Goal: Contribute content: Contribute content

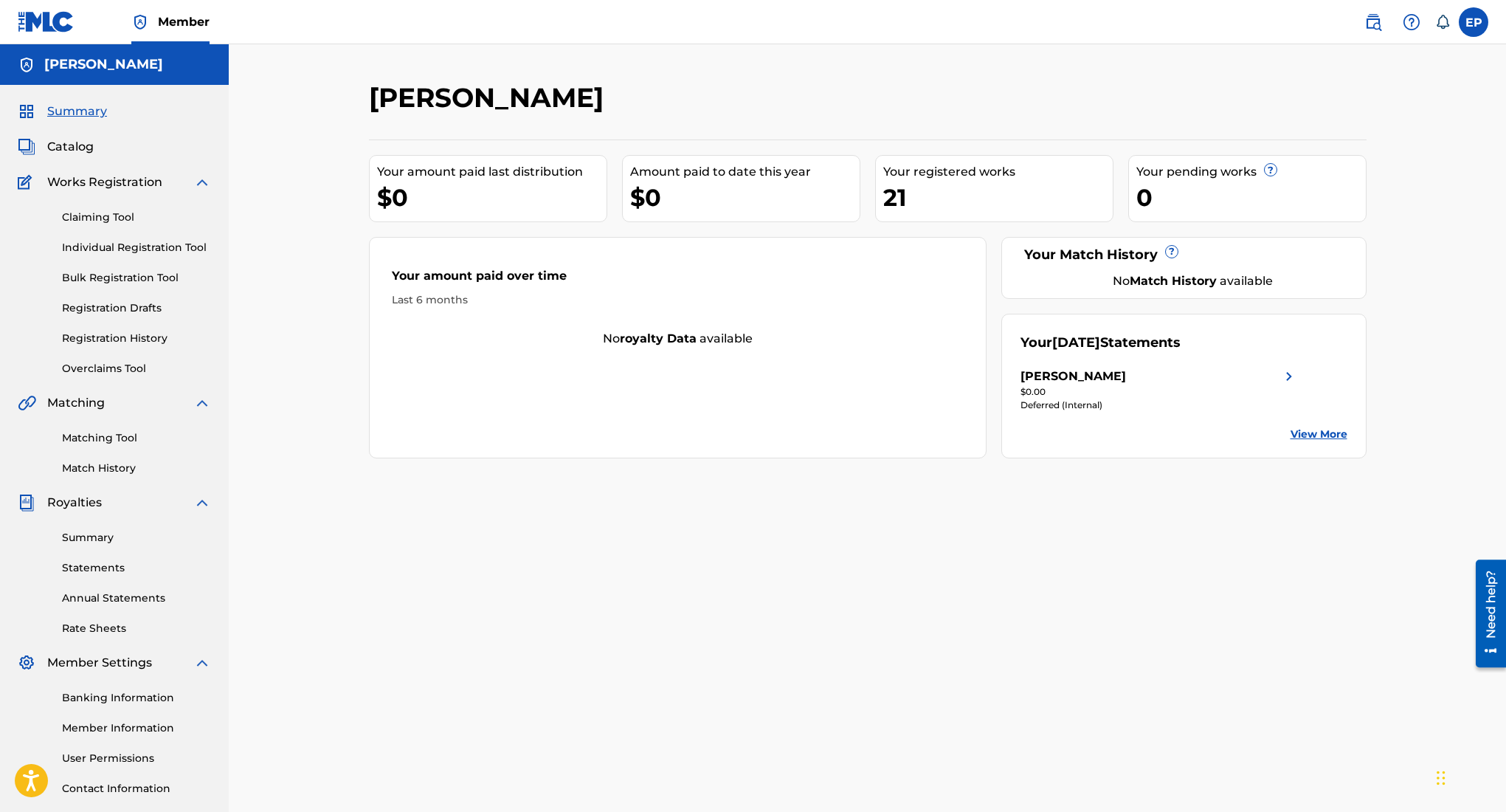
click at [952, 194] on div "21" at bounding box center [998, 197] width 230 height 33
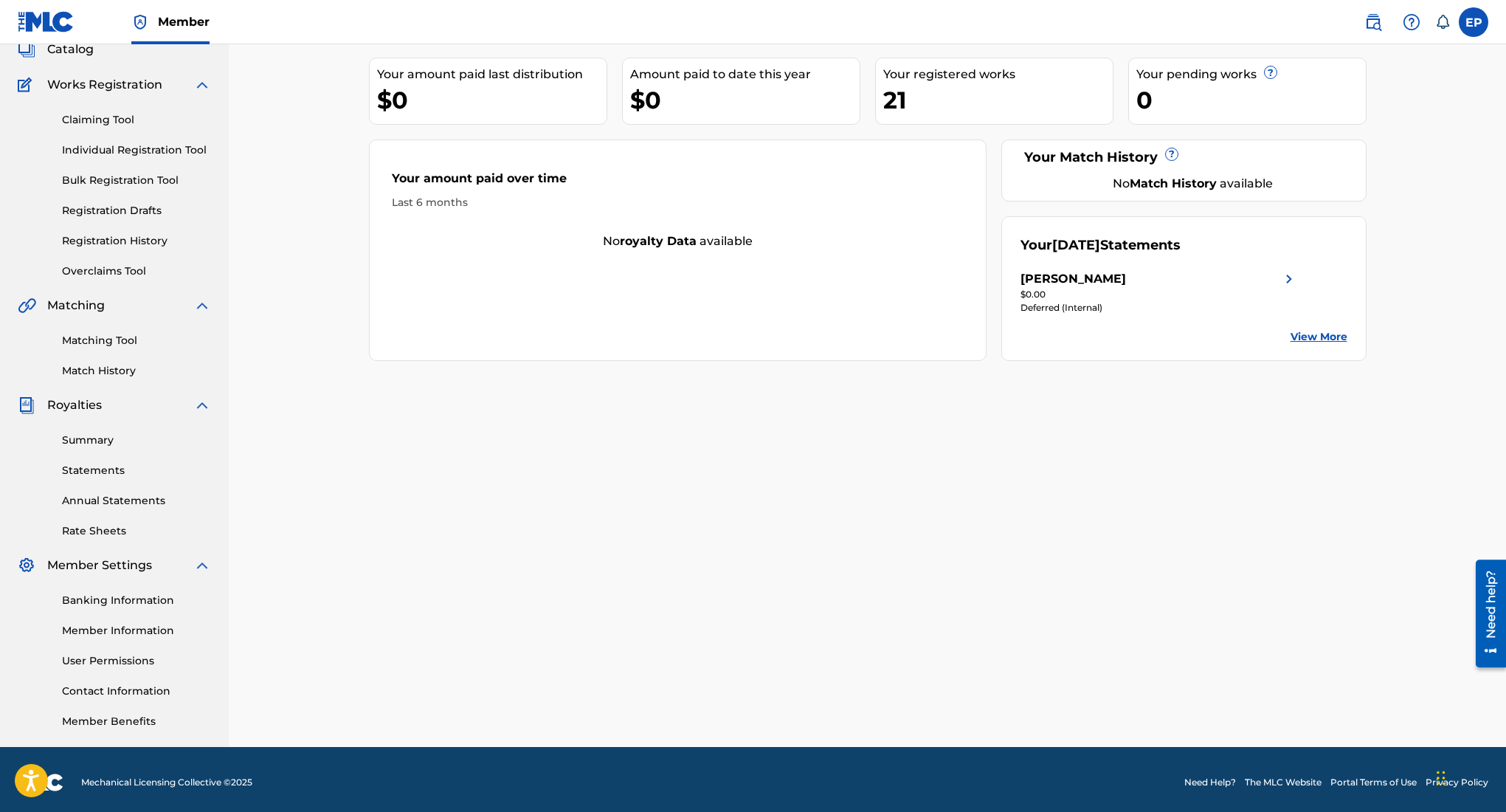
scroll to position [104, 0]
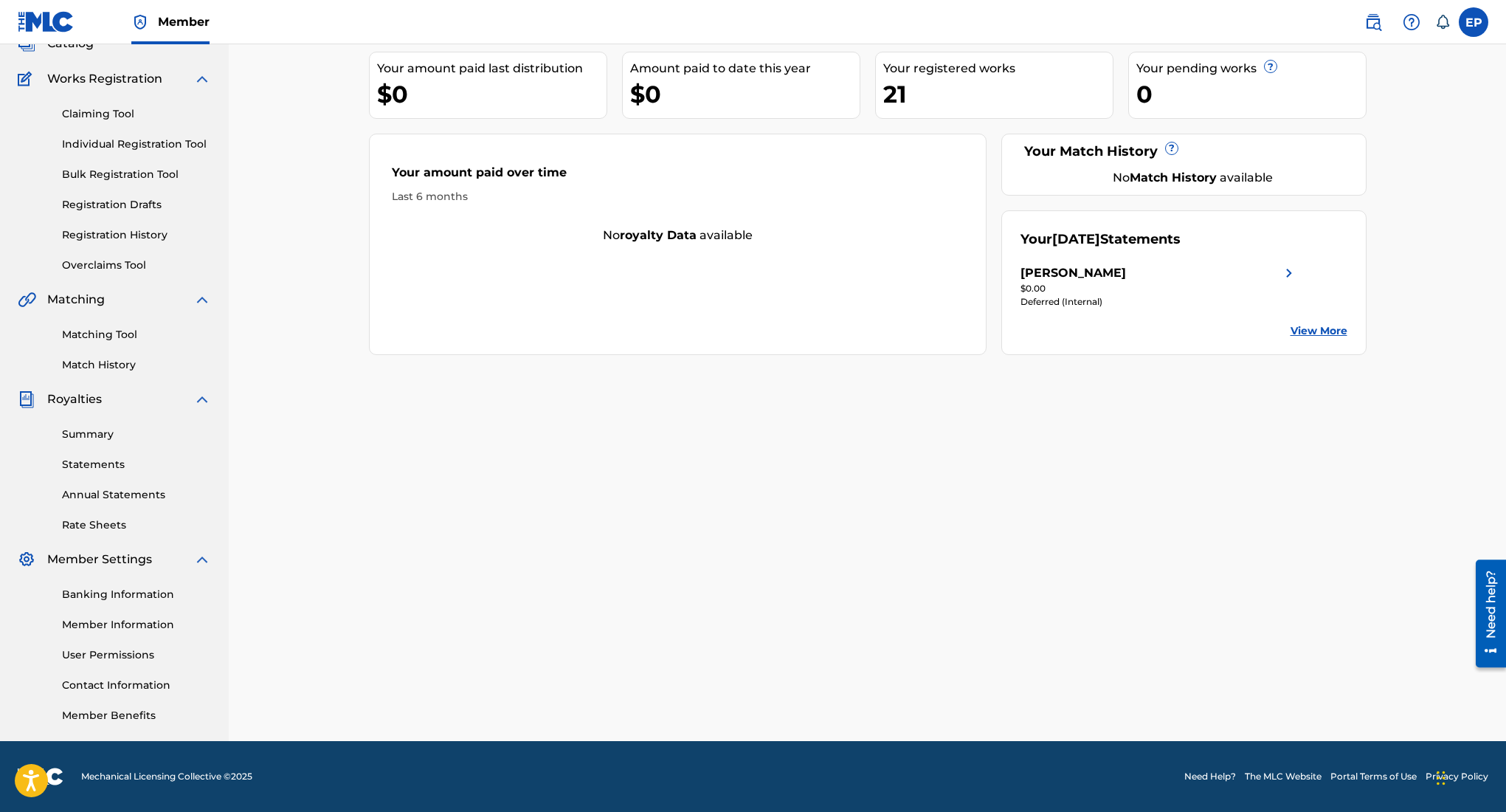
click at [116, 364] on link "Match History" at bounding box center [136, 365] width 149 height 15
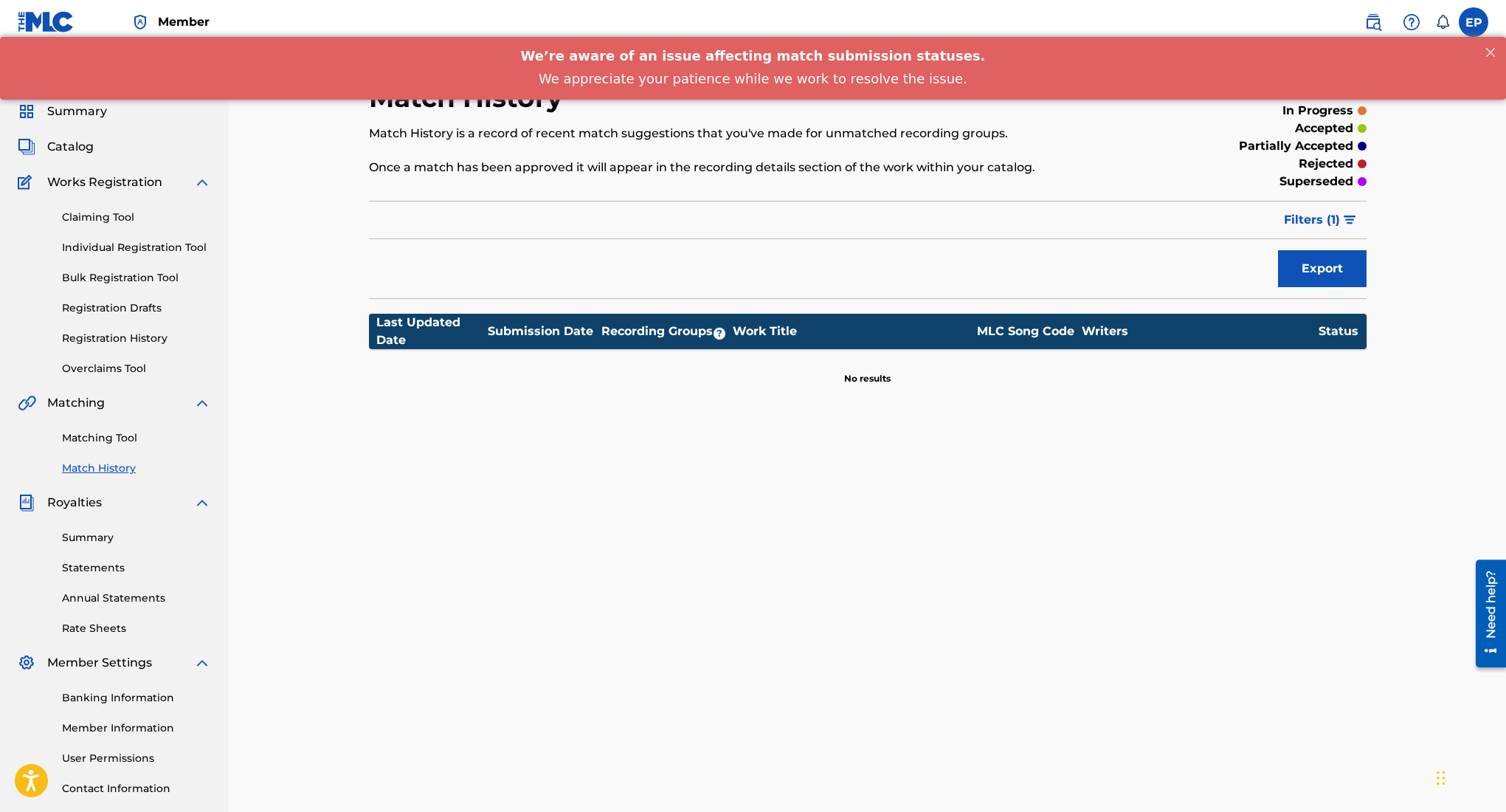
click at [115, 439] on link "Matching Tool" at bounding box center [136, 438] width 149 height 15
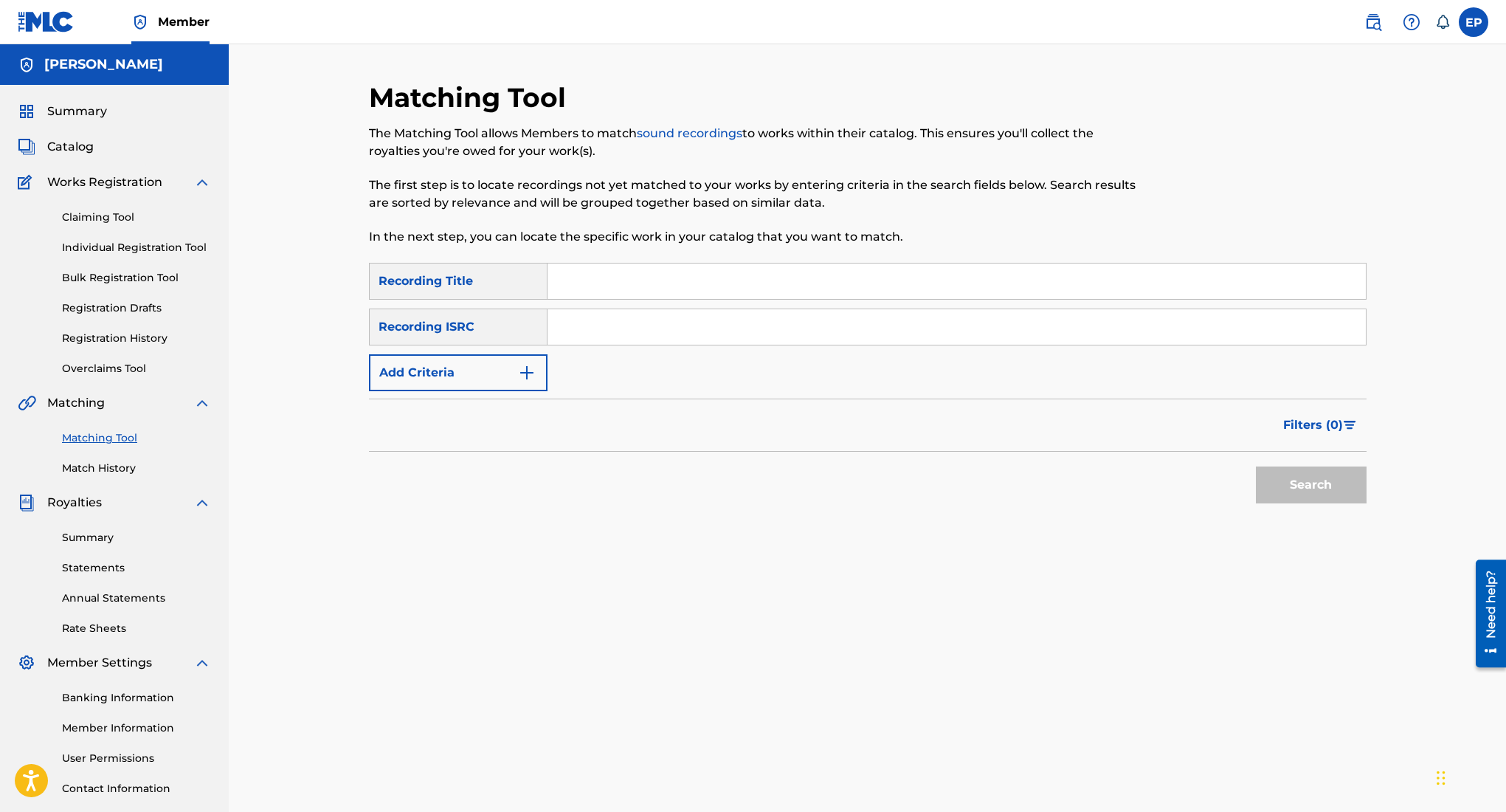
click at [85, 149] on span "Catalog" at bounding box center [70, 146] width 46 height 18
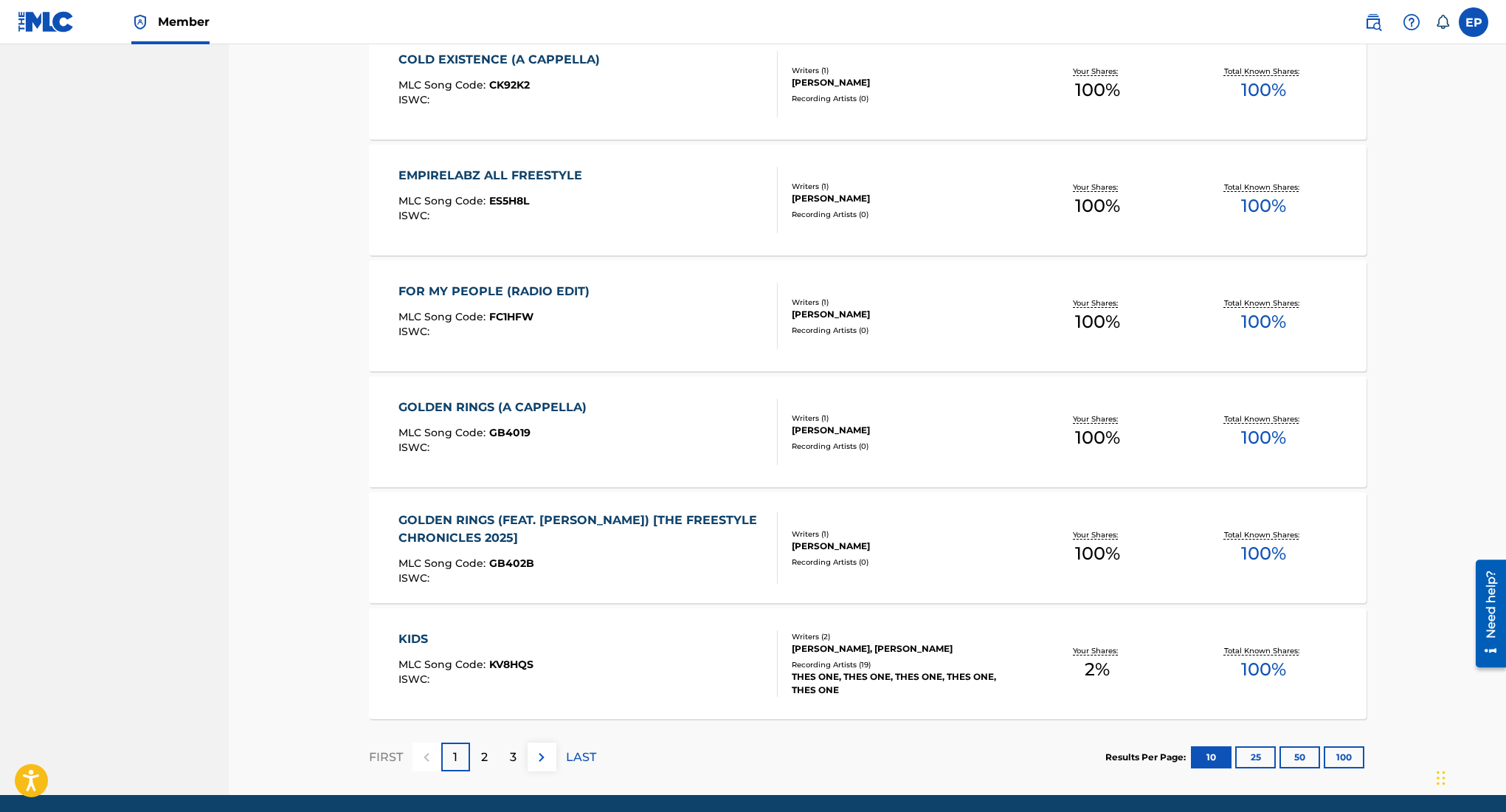
scroll to position [877, 0]
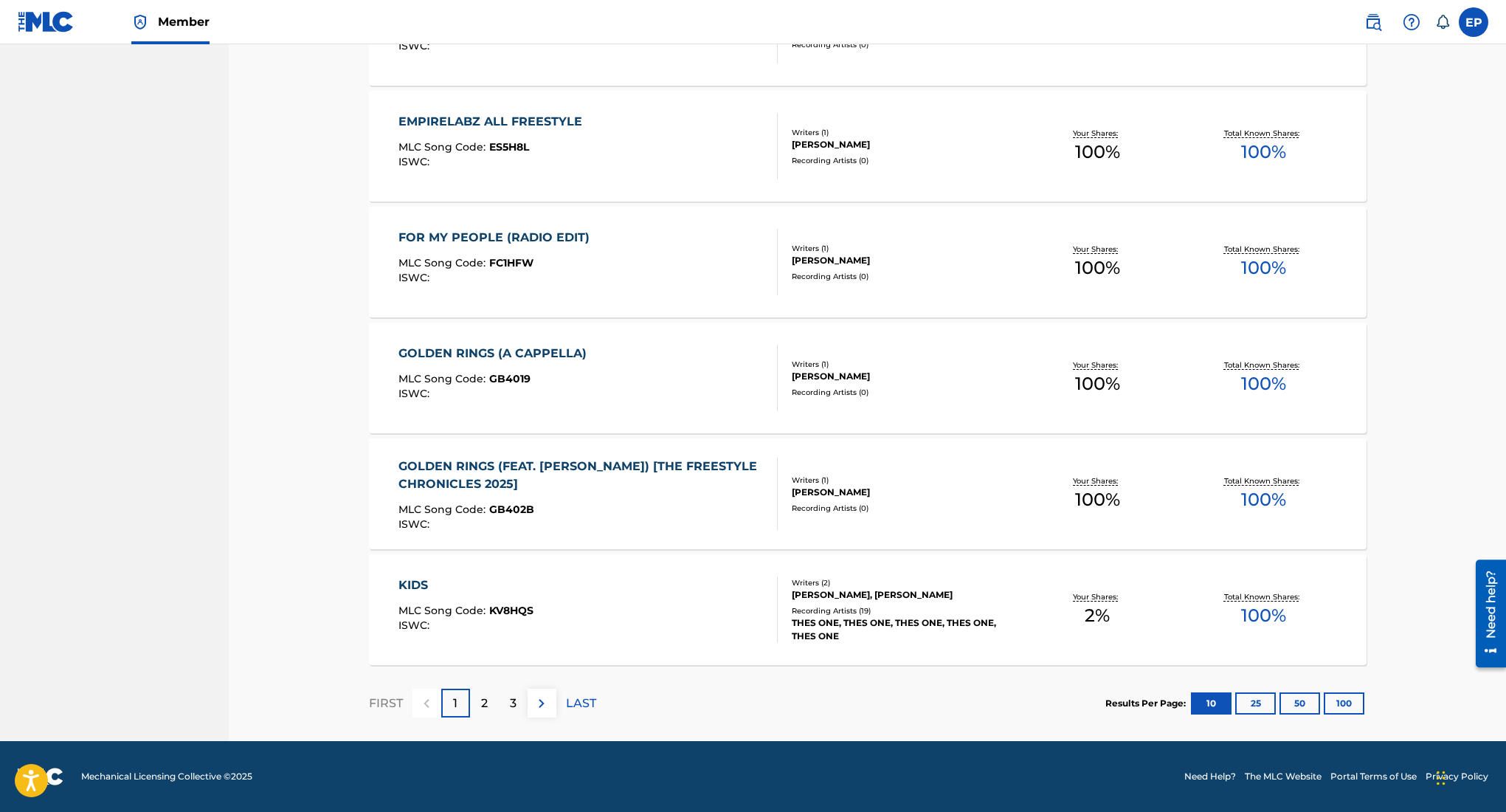
click at [483, 701] on p "2" at bounding box center [485, 703] width 7 height 18
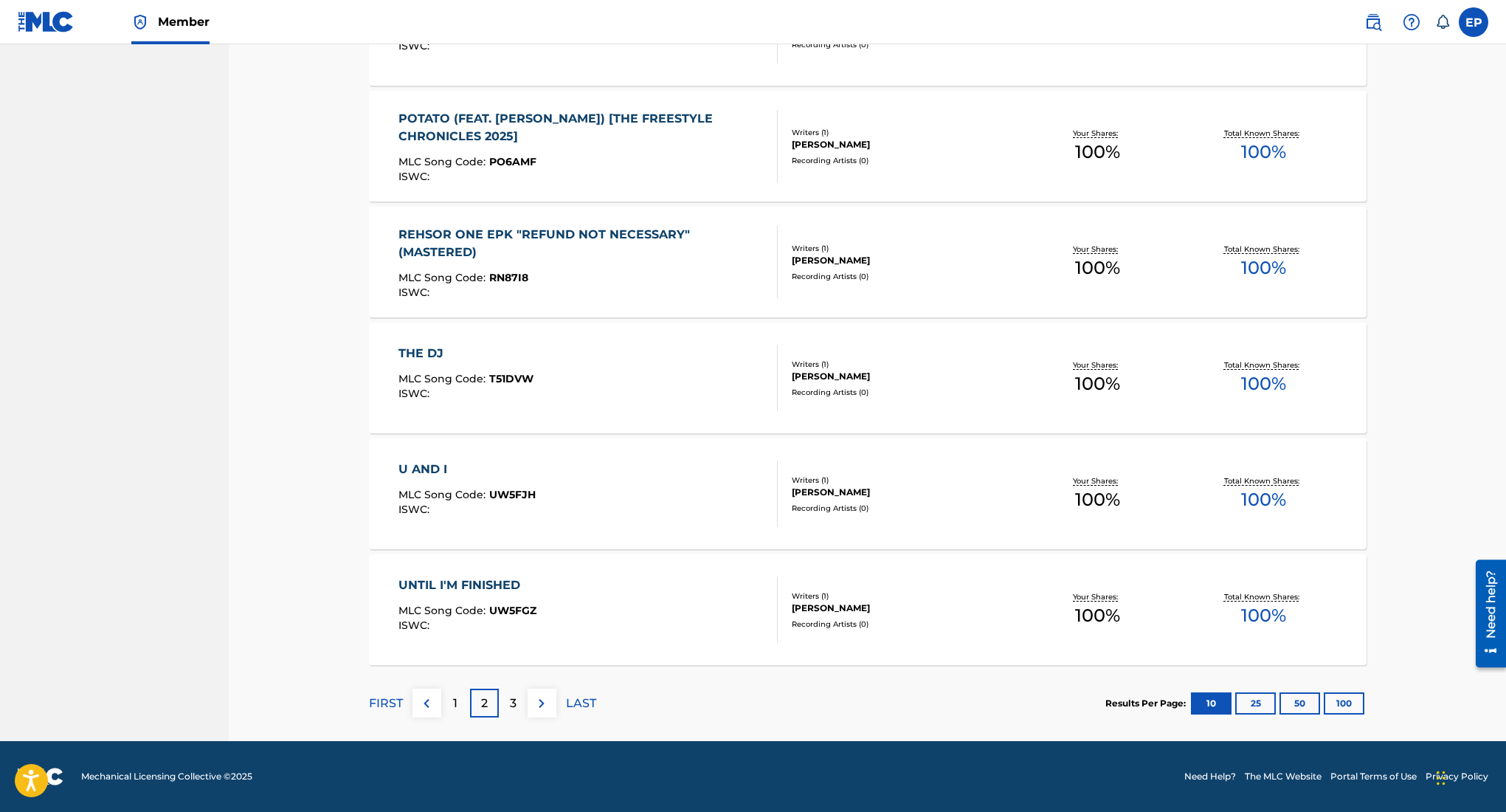
click at [508, 701] on div "3" at bounding box center [513, 703] width 29 height 29
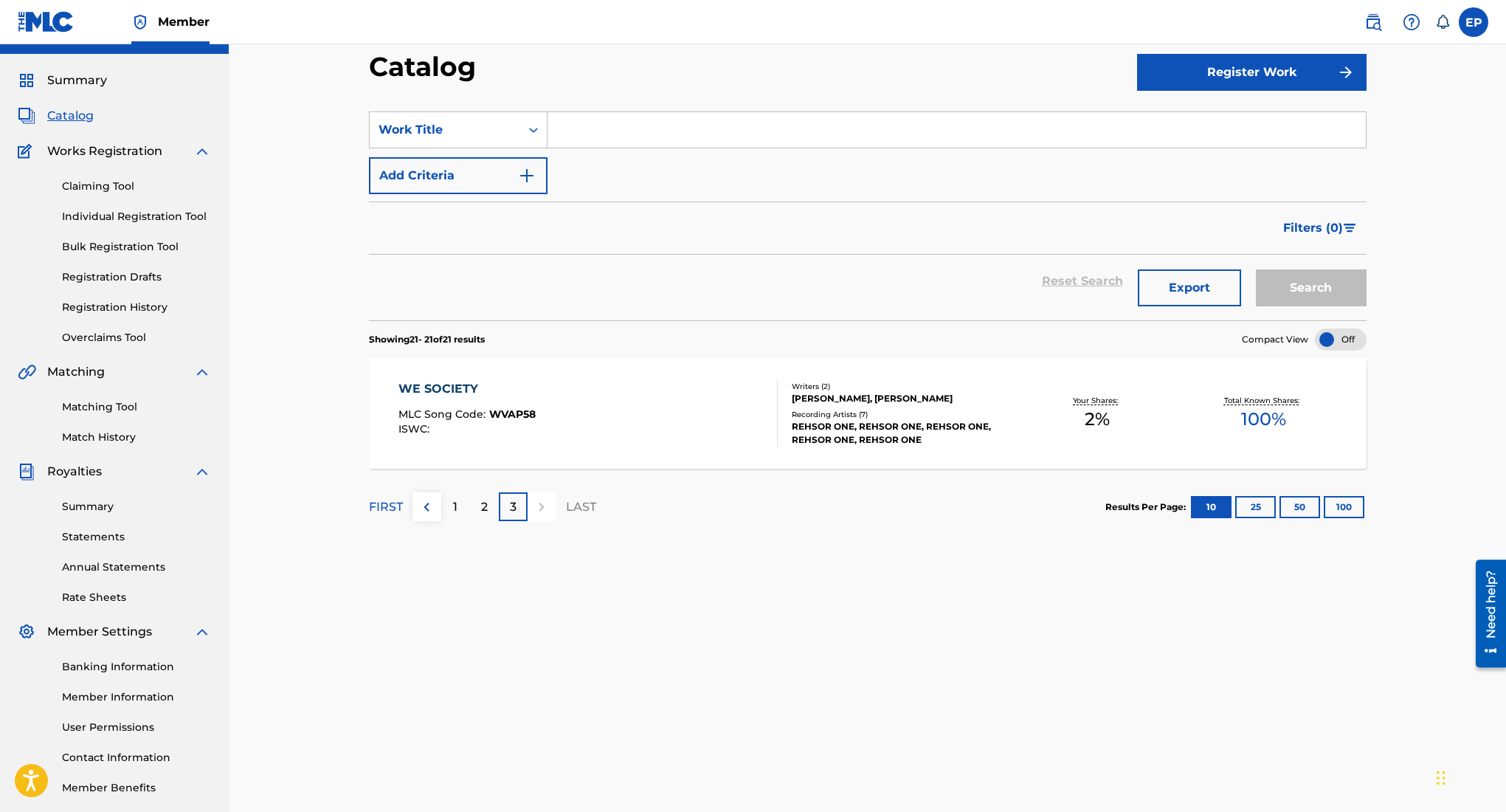
scroll to position [0, 0]
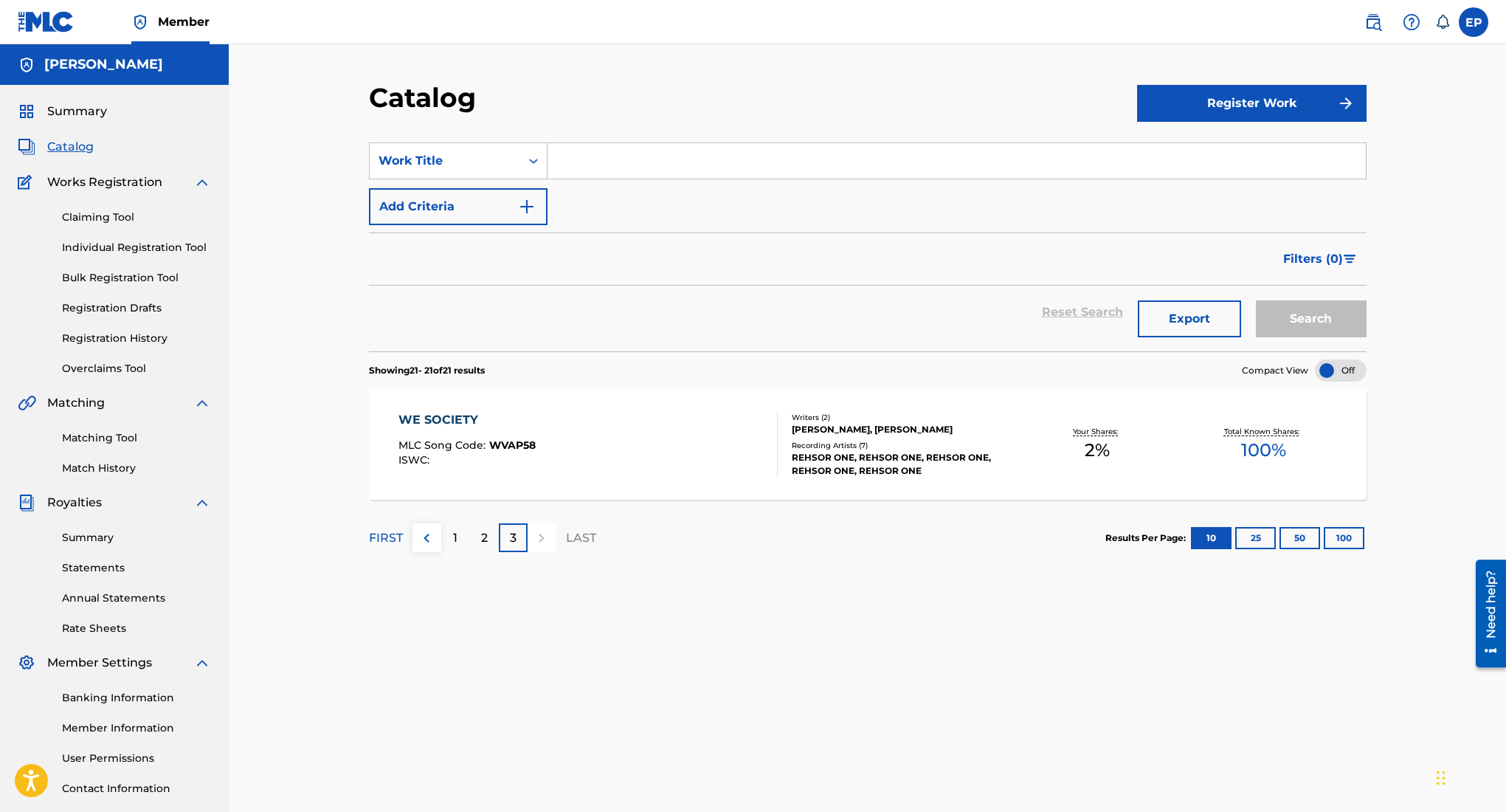
click at [1235, 99] on button "Register Work" at bounding box center [1252, 103] width 230 height 37
click at [1176, 152] on link "Individual" at bounding box center [1252, 151] width 230 height 35
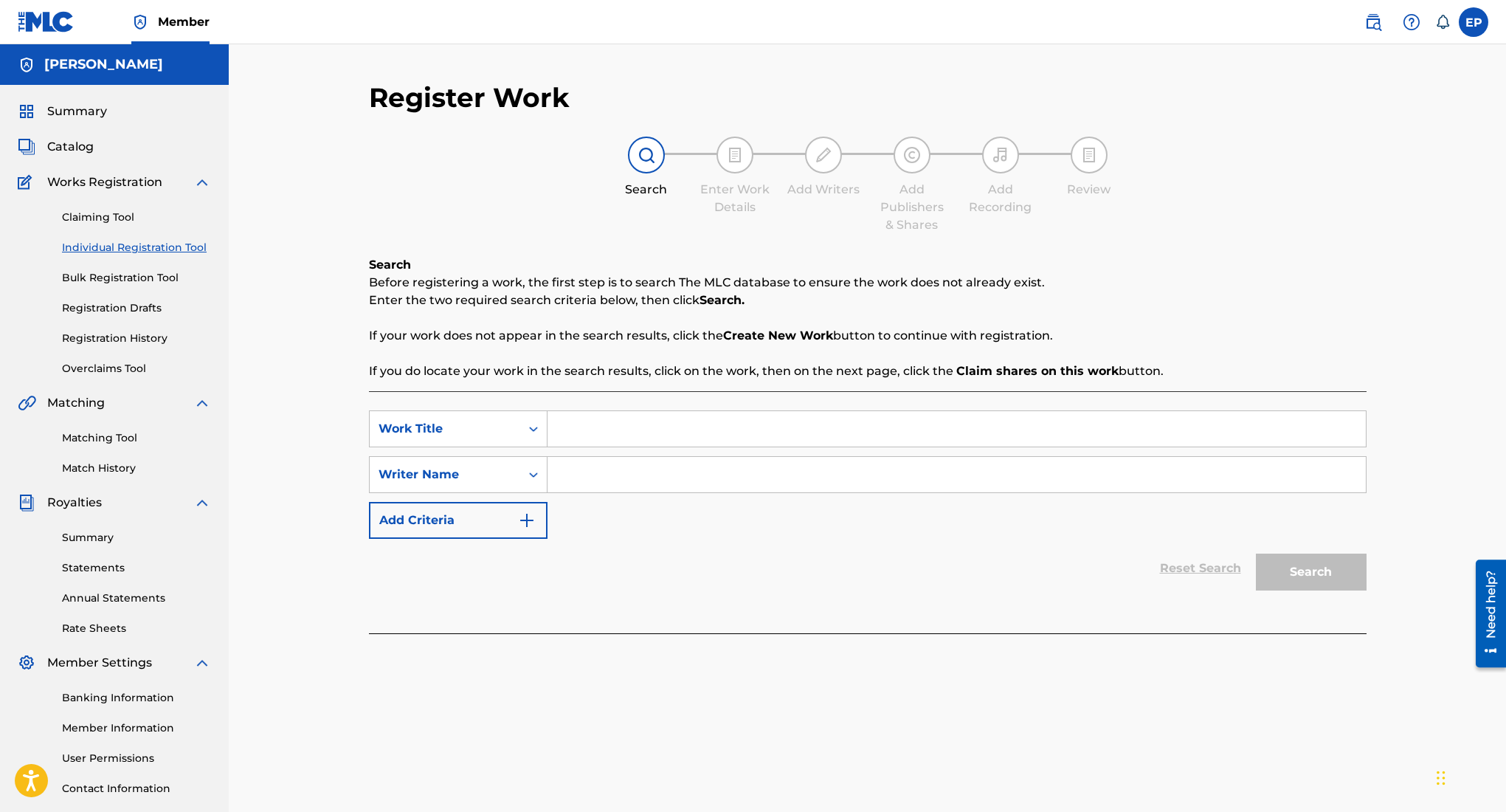
click at [583, 419] on input "Search Form" at bounding box center [956, 428] width 818 height 35
click at [497, 429] on div "Work Title" at bounding box center [445, 428] width 133 height 18
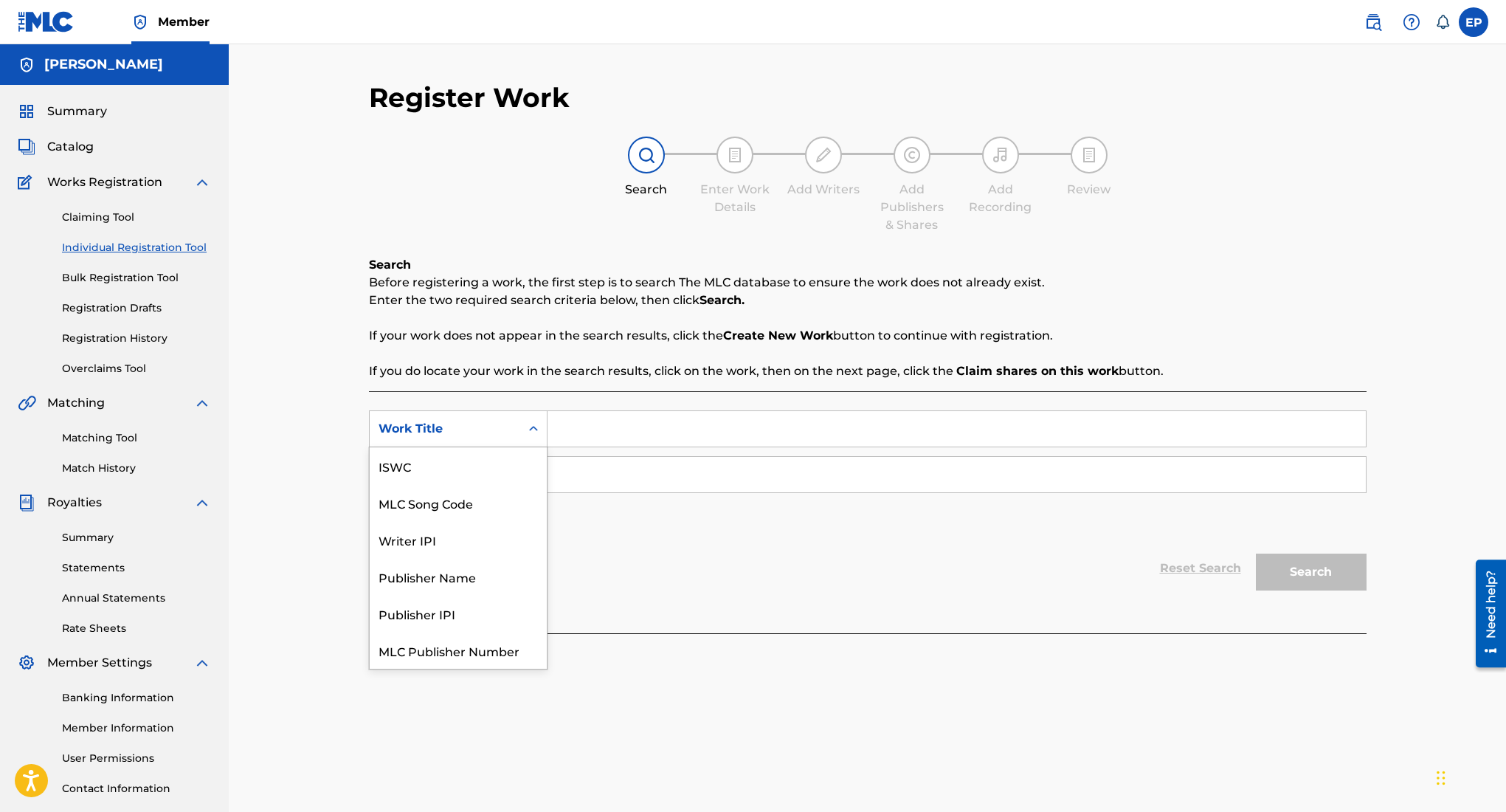
scroll to position [37, 0]
click at [439, 435] on div "Work Title" at bounding box center [445, 428] width 133 height 18
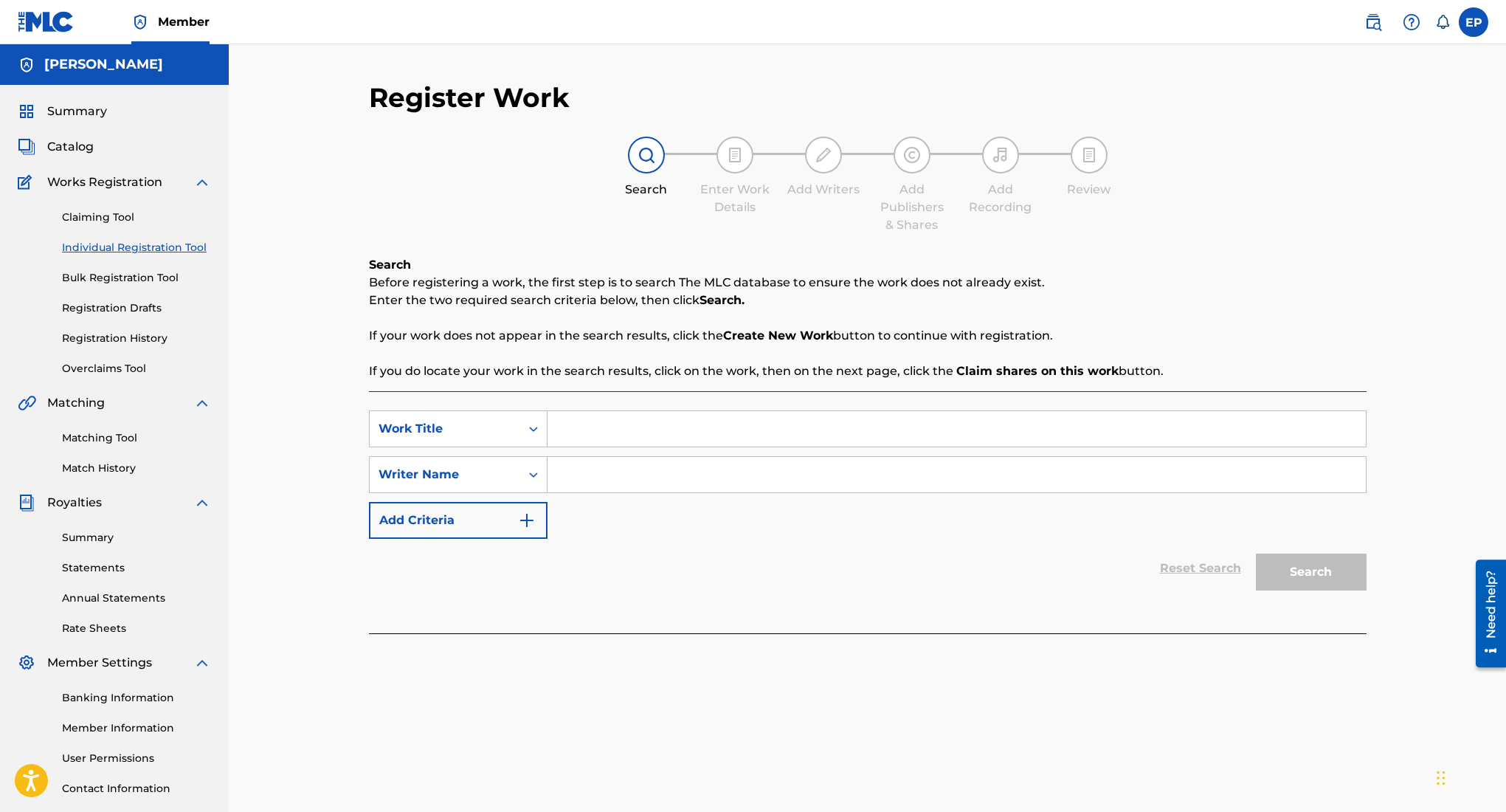
click at [621, 429] on input "Search Form" at bounding box center [956, 428] width 818 height 35
paste input "second gen"
type input "second gen"
click at [534, 476] on icon "Search Form" at bounding box center [533, 474] width 15 height 15
click at [595, 474] on input "Search Form" at bounding box center [956, 474] width 818 height 35
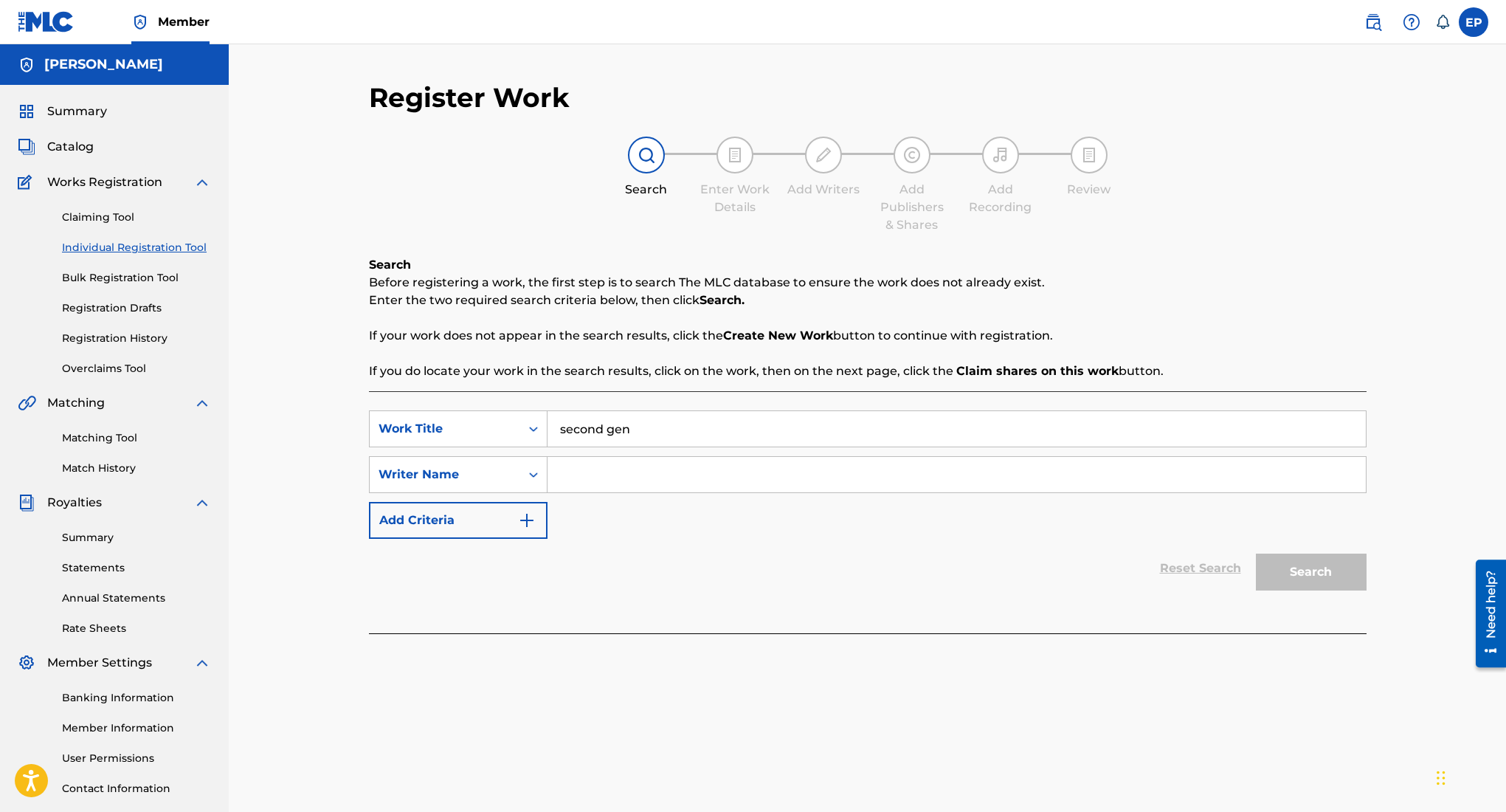
type input "e"
type input "R"
click at [514, 532] on button "Add Criteria" at bounding box center [458, 520] width 179 height 37
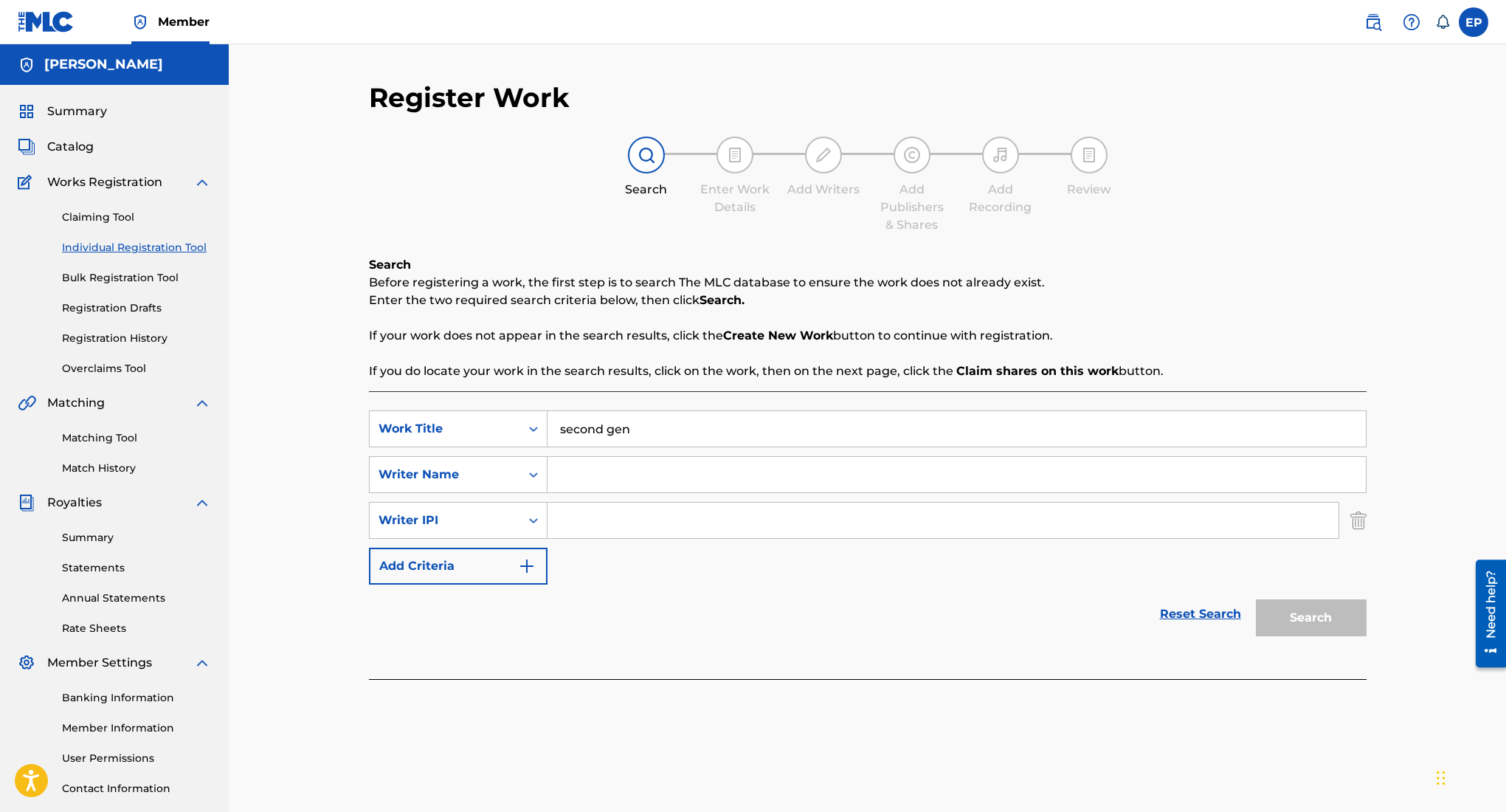
click at [552, 515] on input "Search Form" at bounding box center [943, 520] width 792 height 35
click at [523, 515] on div "Search Form" at bounding box center [533, 520] width 27 height 27
click at [1362, 521] on img "Search Form" at bounding box center [1359, 520] width 16 height 37
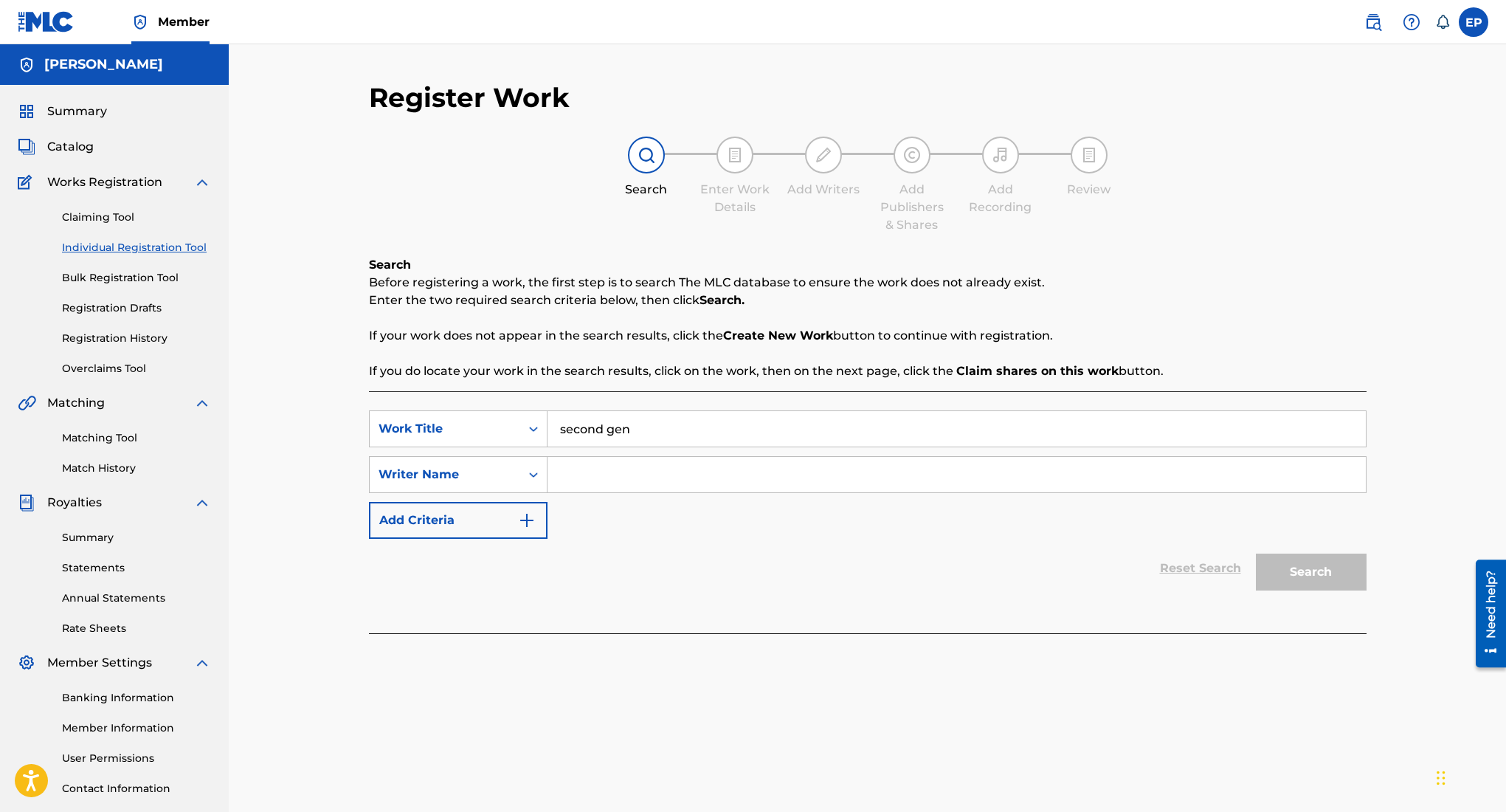
click at [893, 476] on input "Search Form" at bounding box center [956, 474] width 818 height 35
type input "E"
type input "[PERSON_NAME]"
click at [1329, 570] on button "Search" at bounding box center [1311, 571] width 111 height 37
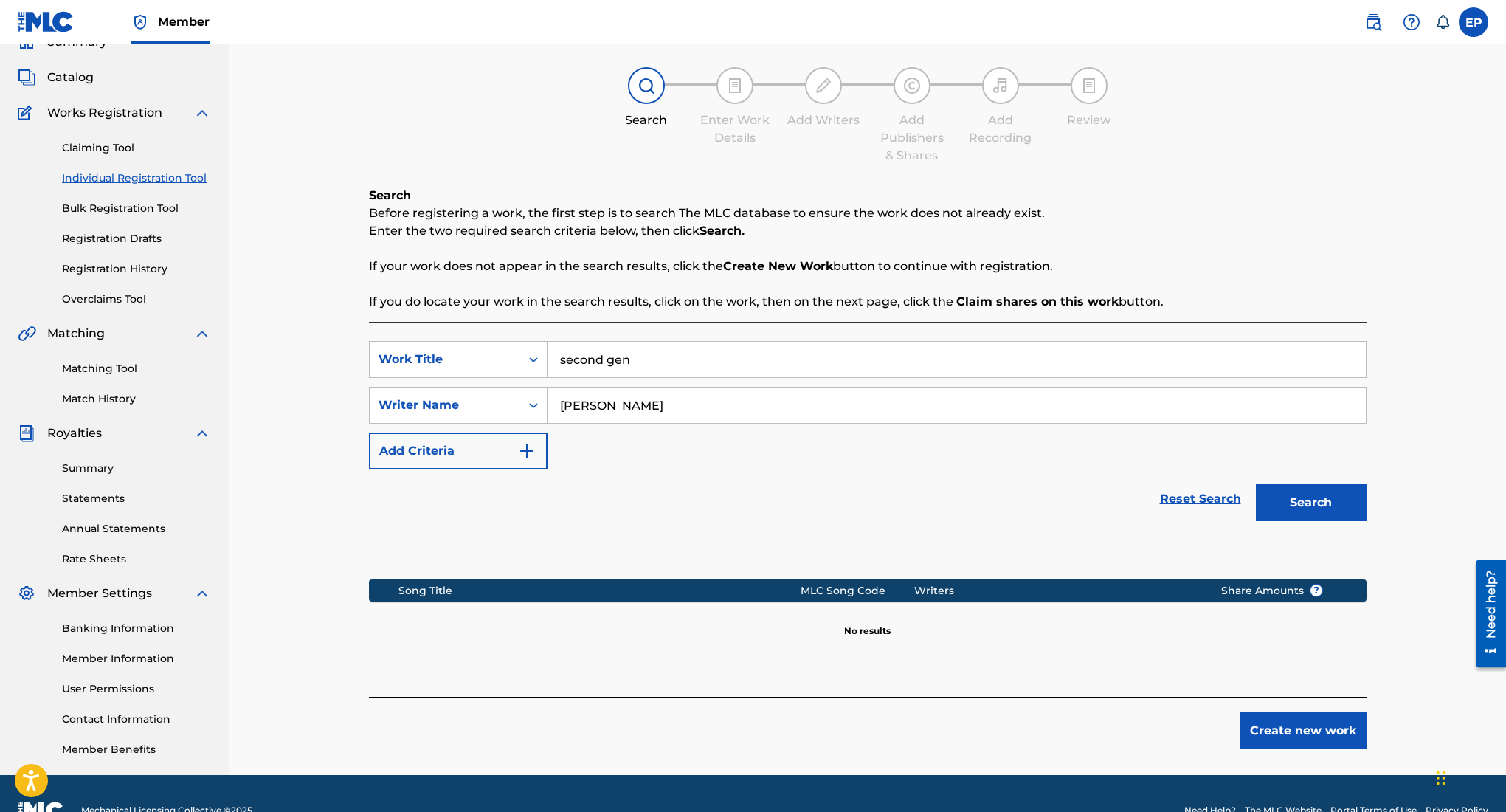
scroll to position [104, 0]
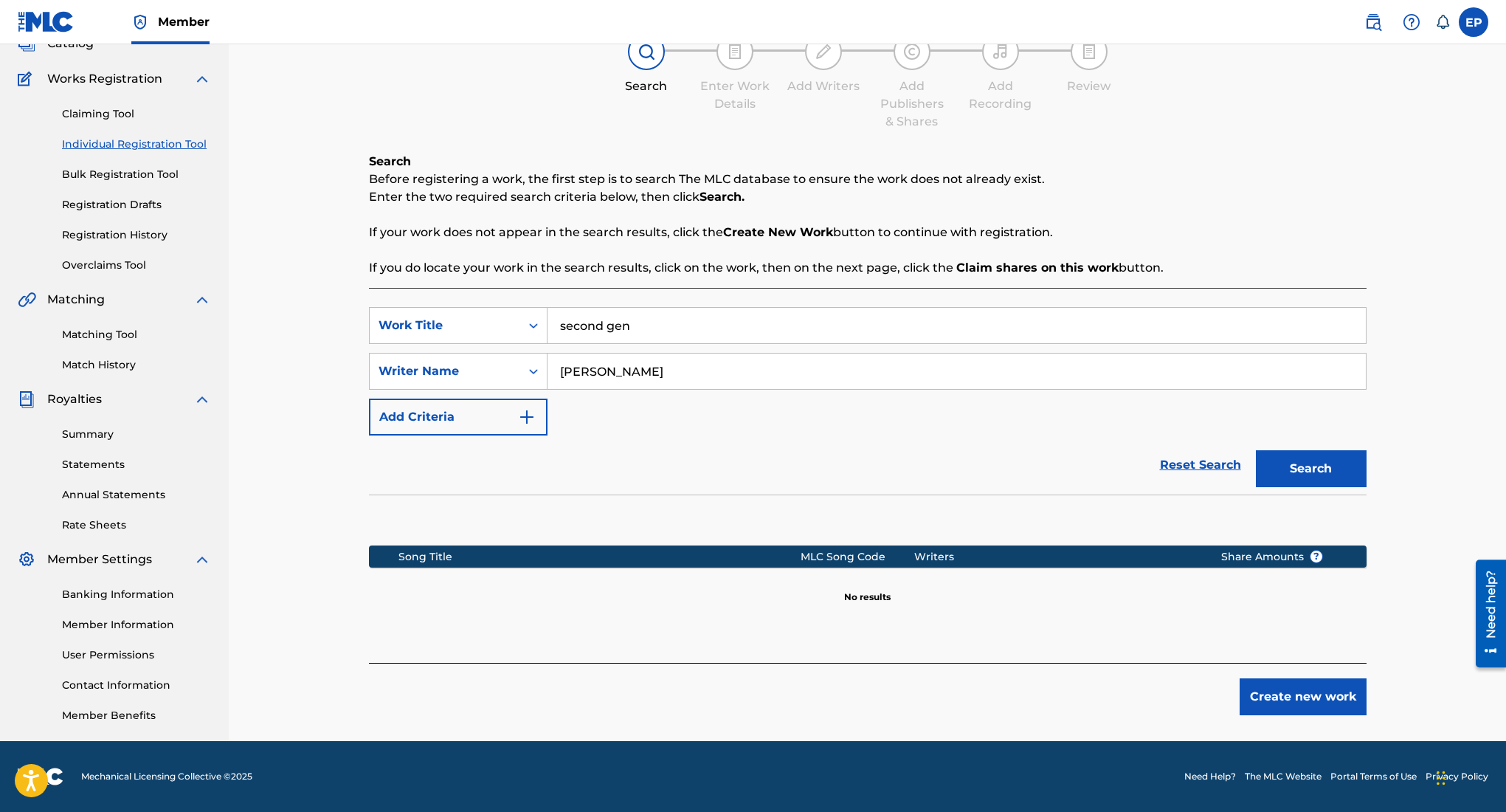
click at [680, 377] on input "[PERSON_NAME]" at bounding box center [956, 371] width 818 height 35
type input "Rehsor One"
click at [1256, 451] on button "Search" at bounding box center [1311, 469] width 111 height 37
click at [1251, 683] on button "Create new work" at bounding box center [1303, 696] width 127 height 37
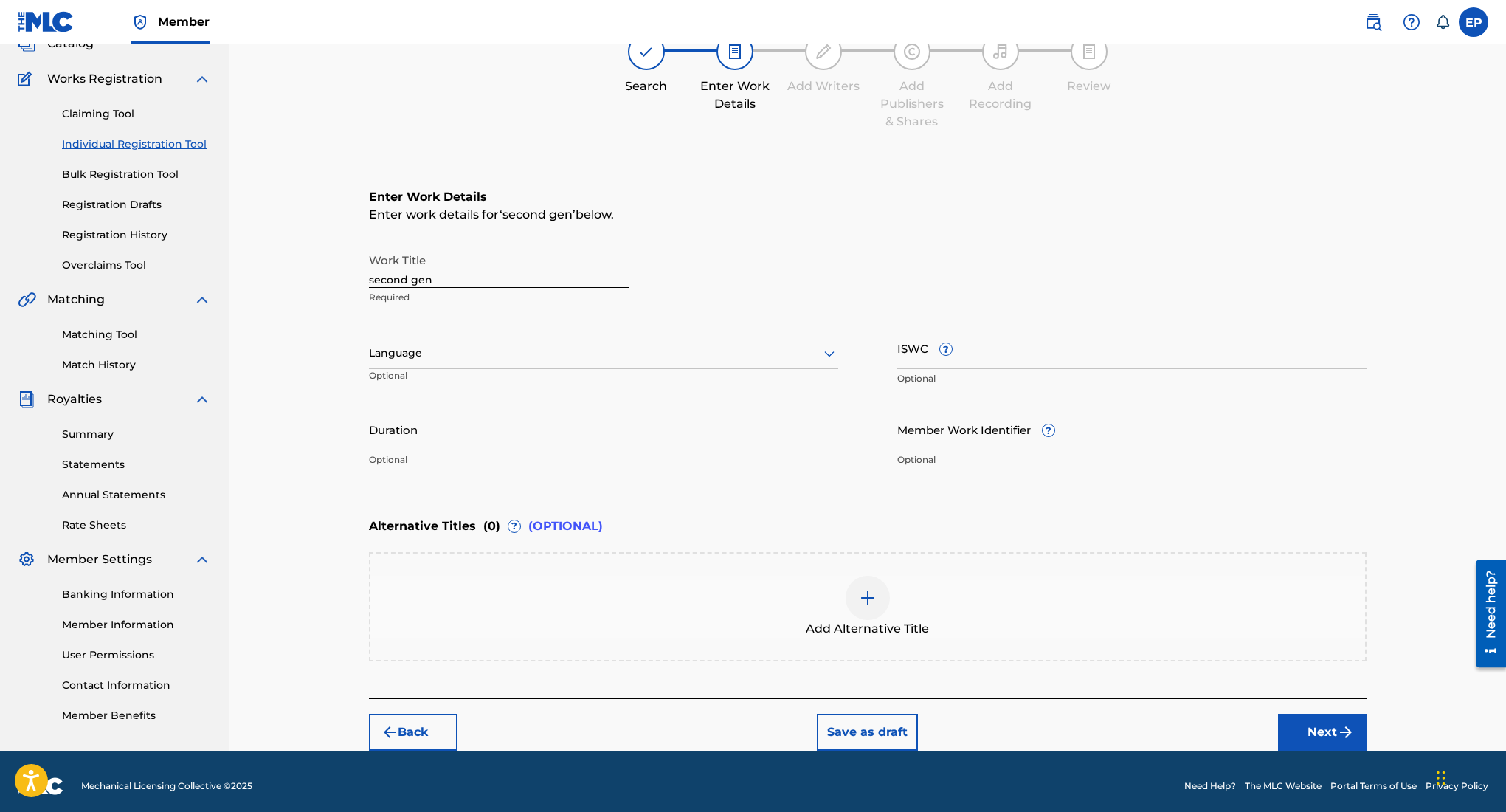
click at [565, 346] on div at bounding box center [604, 353] width 469 height 19
click at [472, 386] on div "English" at bounding box center [604, 385] width 468 height 33
click at [988, 360] on input "ISWC ?" at bounding box center [1132, 348] width 469 height 42
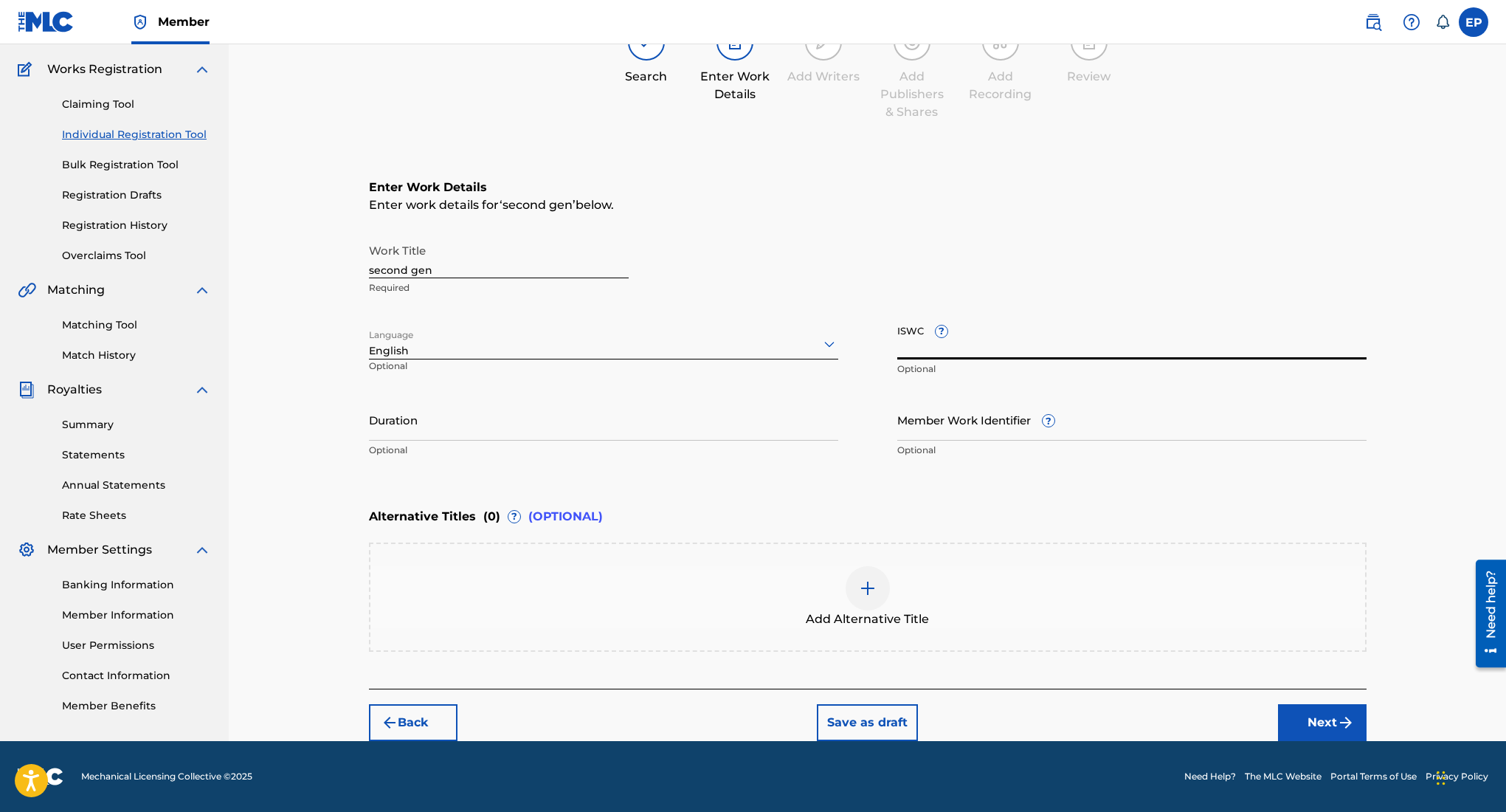
click at [410, 410] on input "Duration" at bounding box center [604, 419] width 469 height 42
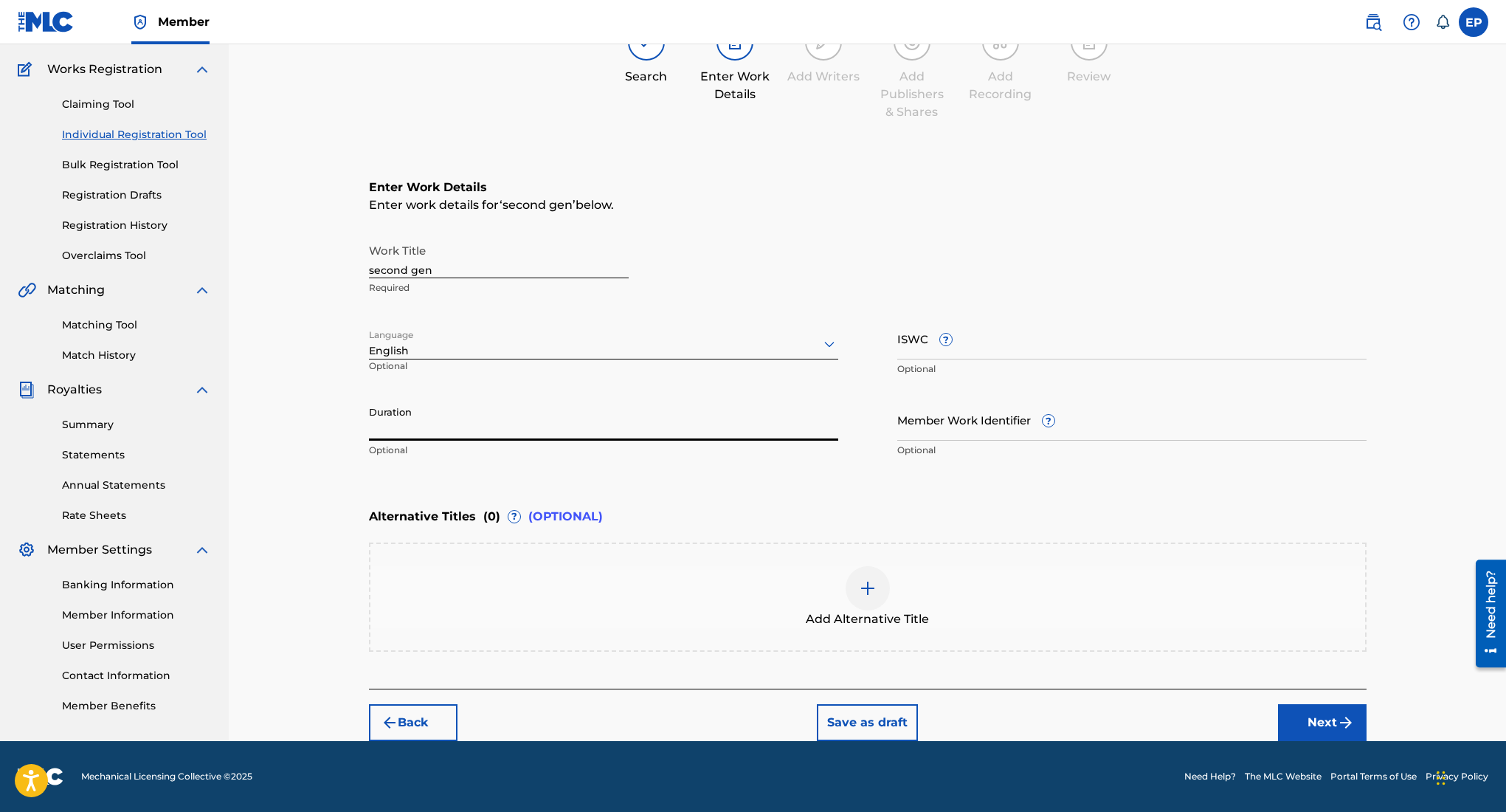
type input ")"
type input "02:46"
click at [1129, 412] on input "Member Work Identifier ?" at bounding box center [1132, 419] width 469 height 42
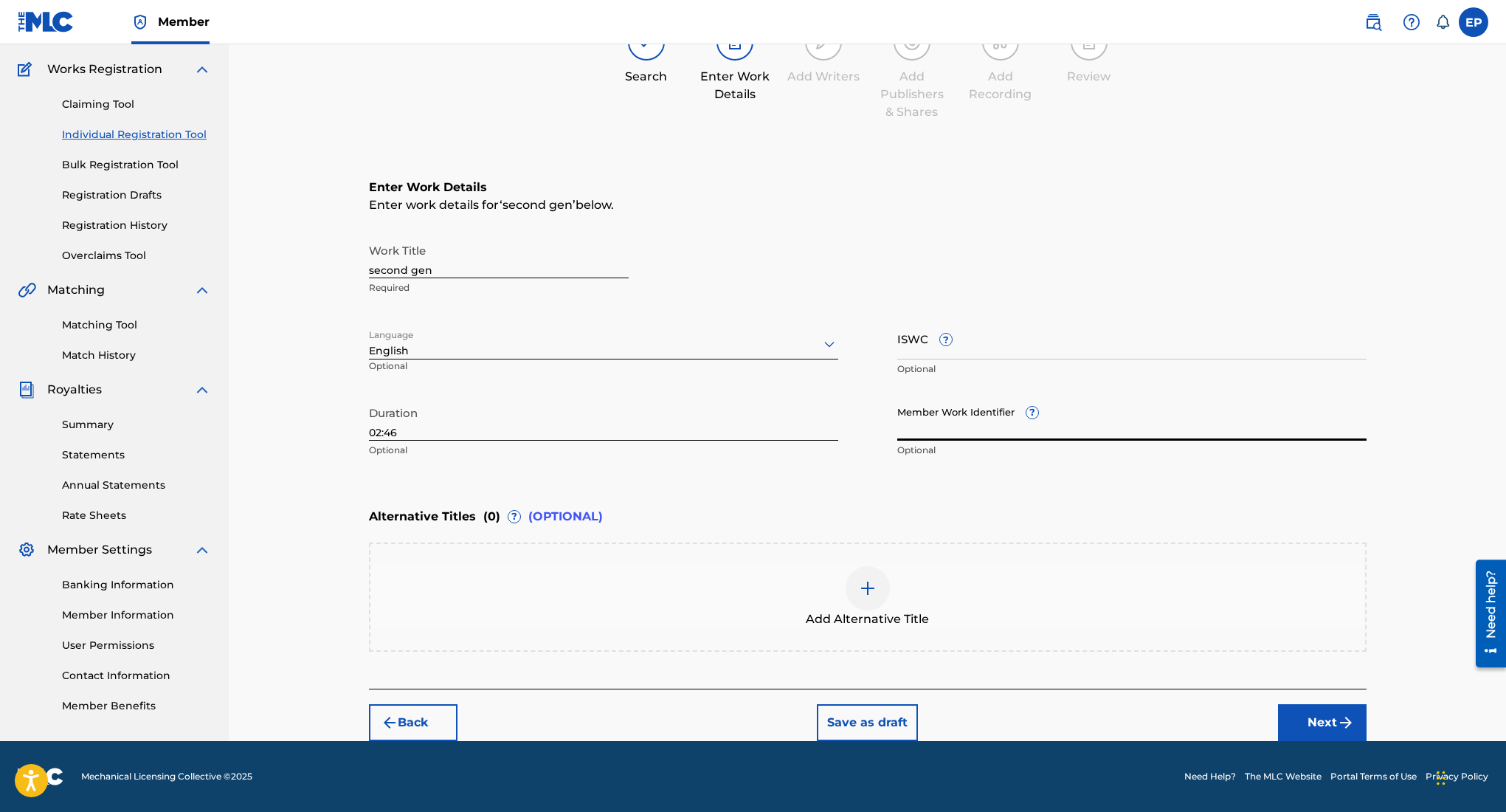
click at [989, 352] on input "ISWC ?" at bounding box center [1132, 337] width 469 height 42
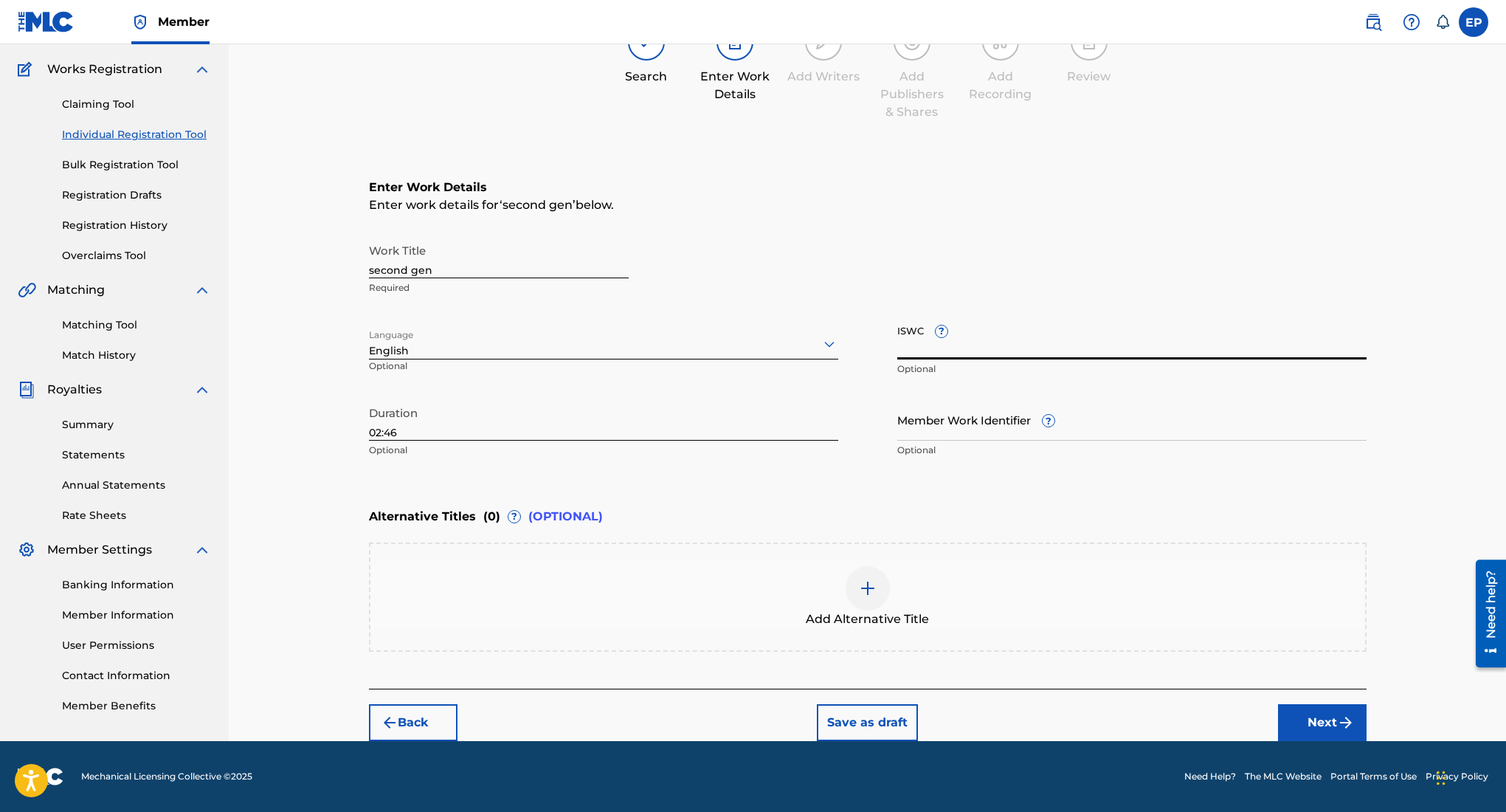
paste input "T-334.949.541-2"
click at [929, 354] on input "T-334.949.541-2" at bounding box center [1132, 337] width 469 height 42
click at [947, 351] on input "T-334949.541-2" at bounding box center [1132, 337] width 469 height 42
type input "T-334949541-2"
click at [1306, 722] on button "Next" at bounding box center [1322, 722] width 88 height 37
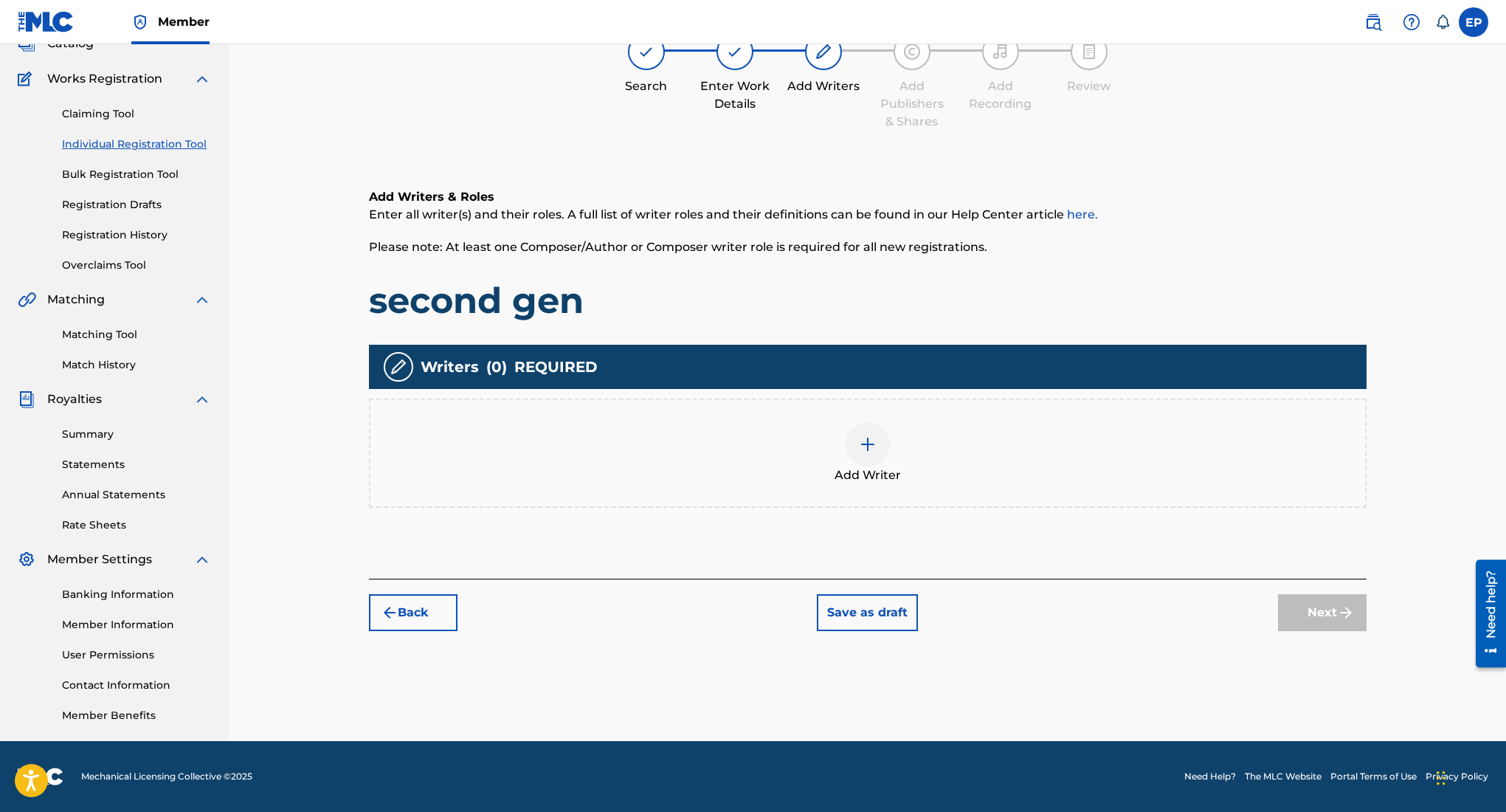
scroll to position [67, 0]
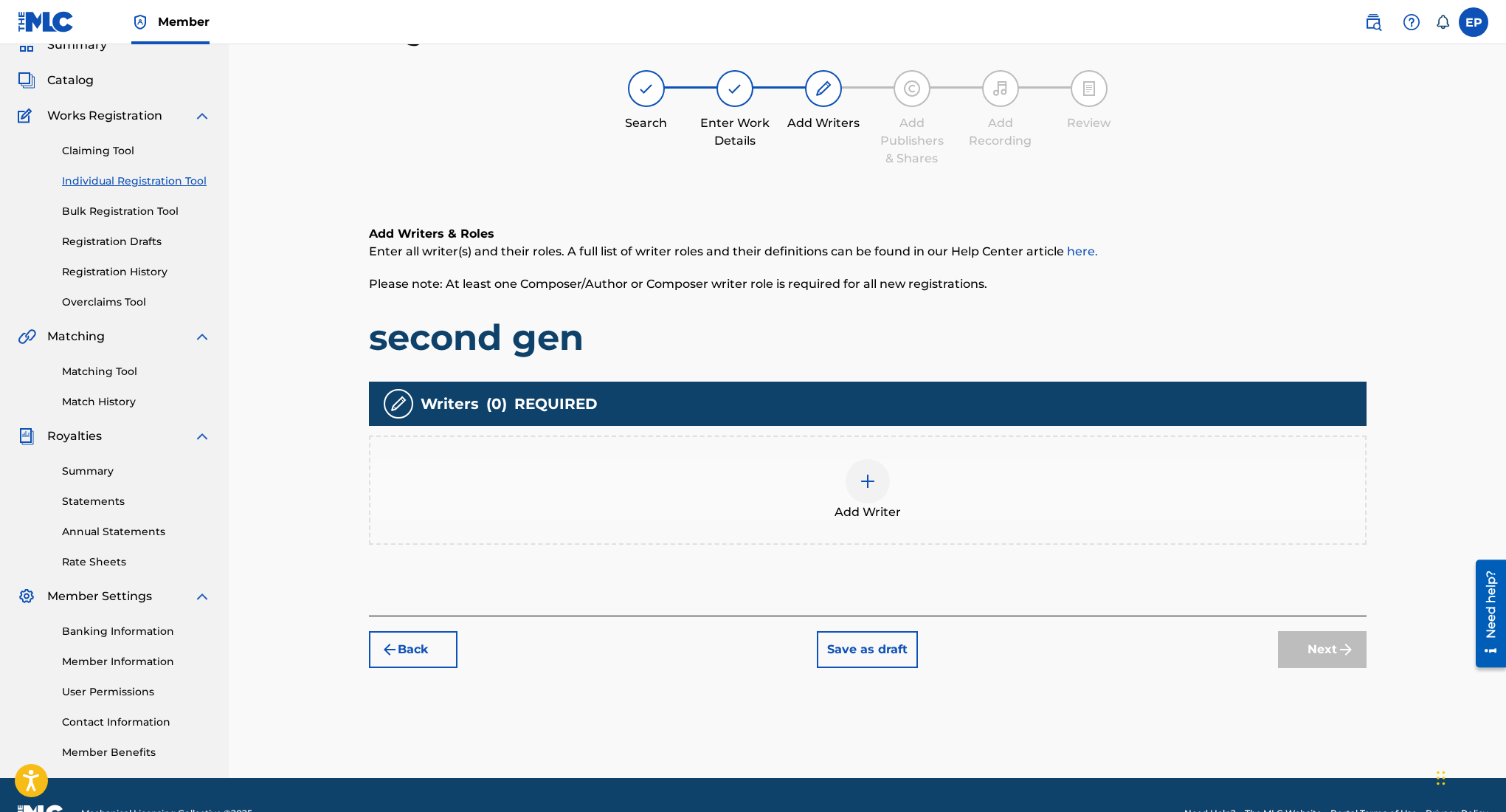
click at [862, 493] on div at bounding box center [868, 481] width 45 height 45
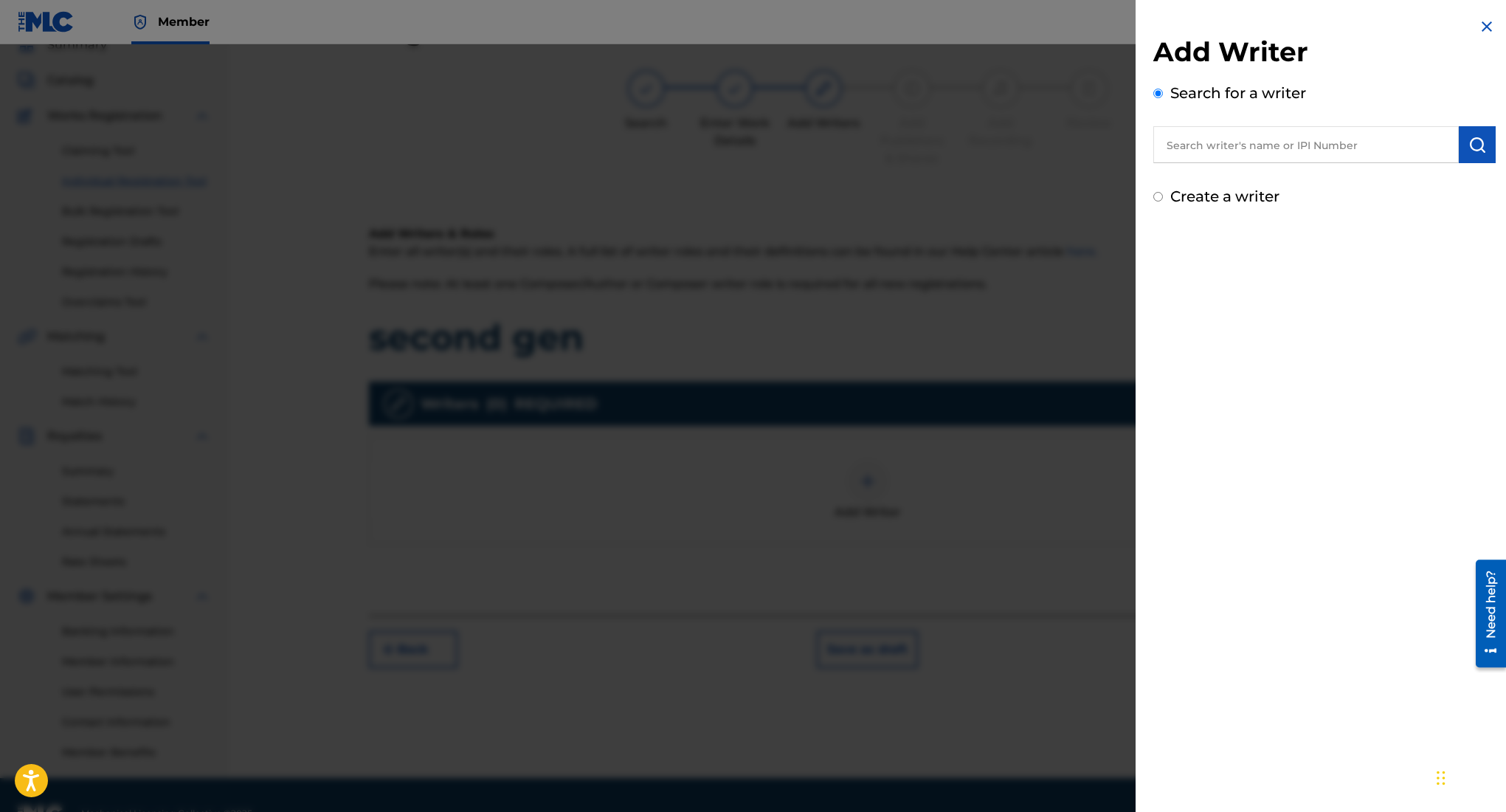
click at [1228, 155] on input "text" at bounding box center [1306, 144] width 306 height 37
